Goal: Find specific page/section: Find specific page/section

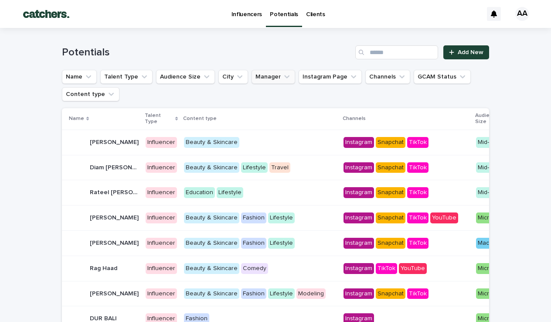
click at [269, 76] on button "Manager" at bounding box center [274, 77] width 44 height 14
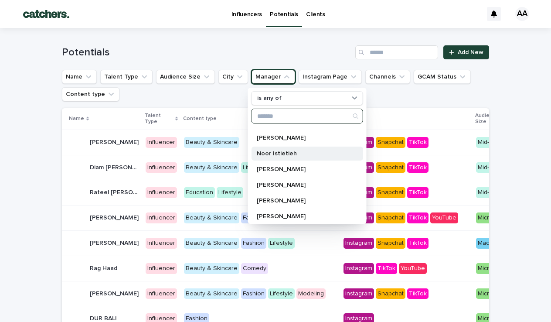
scroll to position [185, 0]
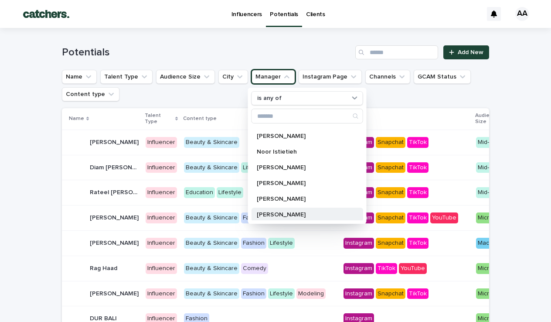
click at [284, 210] on div "[PERSON_NAME]" at bounding box center [308, 215] width 112 height 14
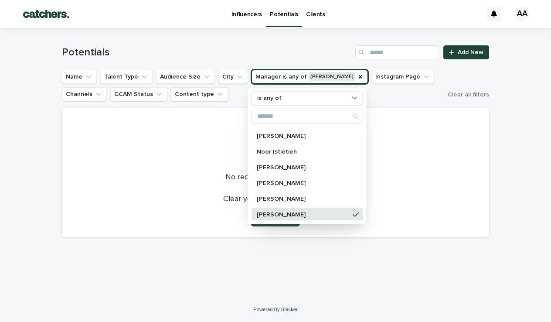
click at [343, 211] on div "[PERSON_NAME]" at bounding box center [308, 215] width 112 height 14
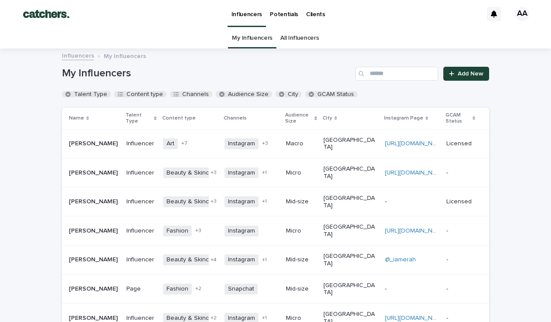
click at [282, 16] on p "Potentials" at bounding box center [284, 9] width 28 height 18
